Goal: Entertainment & Leisure: Consume media (video, audio)

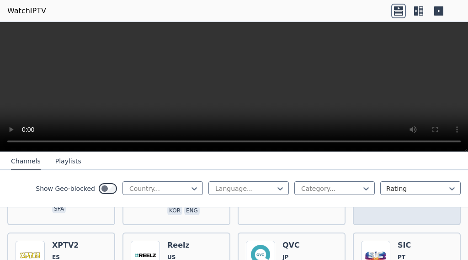
scroll to position [2007, 0]
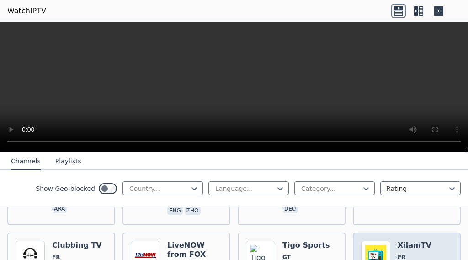
click at [398, 241] on h6 "XilamTV" at bounding box center [419, 245] width 43 height 9
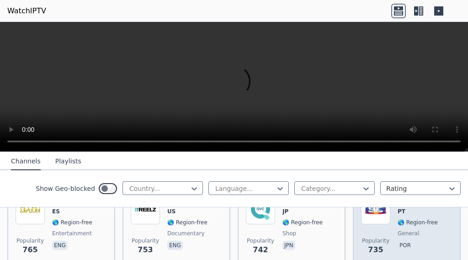
scroll to position [2190, 0]
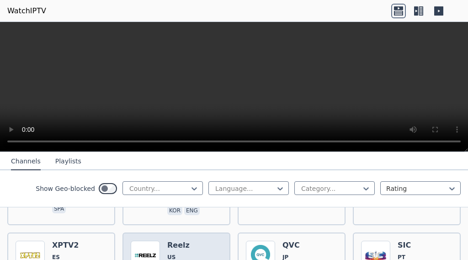
click at [170, 253] on span "US" at bounding box center [171, 256] width 8 height 7
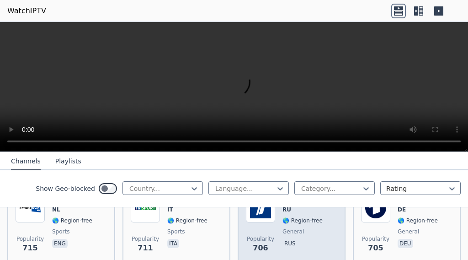
scroll to position [2373, 0]
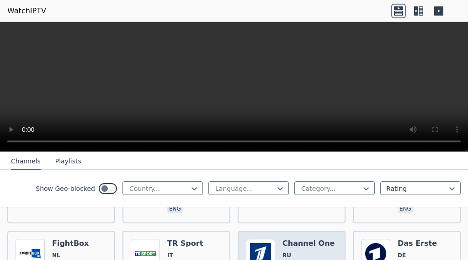
click at [288, 239] on h6 "Channel One" at bounding box center [309, 243] width 52 height 9
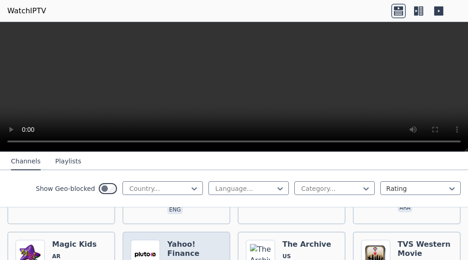
scroll to position [2556, 0]
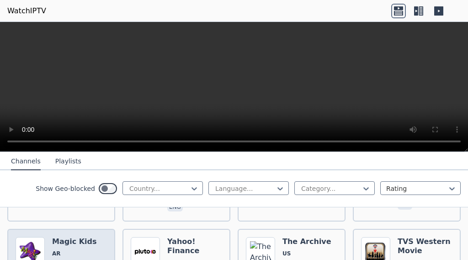
click at [64, 237] on h6 "Magic Kids" at bounding box center [74, 241] width 45 height 9
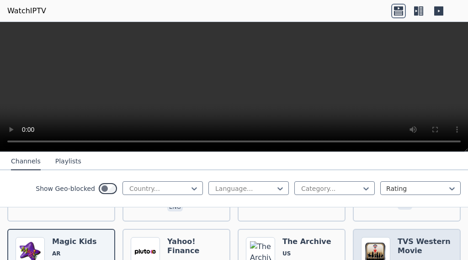
click at [406, 237] on h6 "TVS Western Movie" at bounding box center [425, 246] width 55 height 18
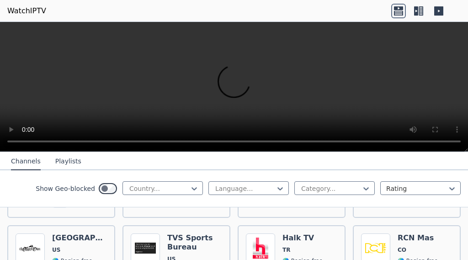
scroll to position [4019, 0]
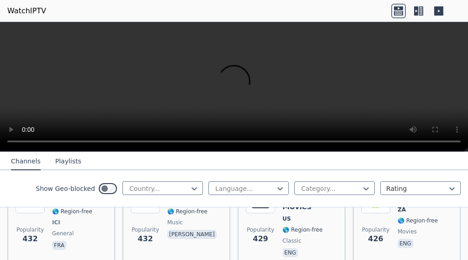
scroll to position [4476, 0]
